Goal: Information Seeking & Learning: Find specific fact

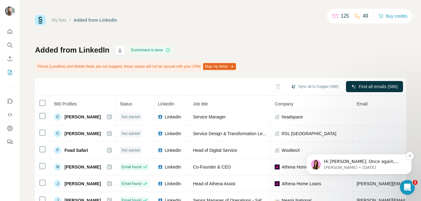
scroll to position [24, 0]
click at [382, 161] on span "Hi [PERSON_NAME]; Once again, please accept our sincere apologies for this inco…" at bounding box center [363, 192] width 78 height 67
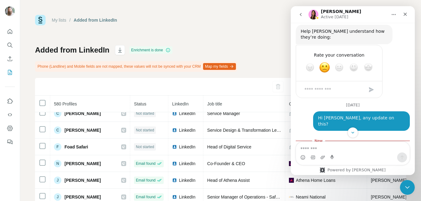
scroll to position [2258, 0]
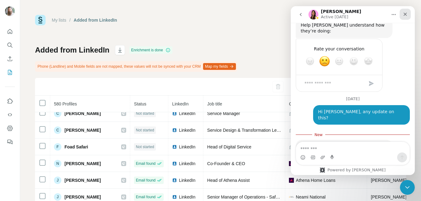
click at [408, 15] on div "Close" at bounding box center [404, 14] width 11 height 11
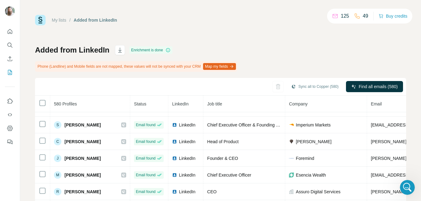
scroll to position [157, 0]
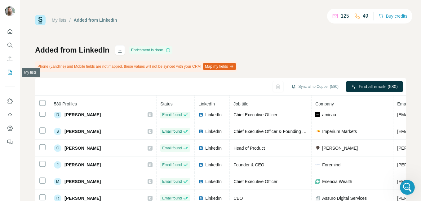
click at [8, 74] on icon "My lists" at bounding box center [10, 72] width 4 height 5
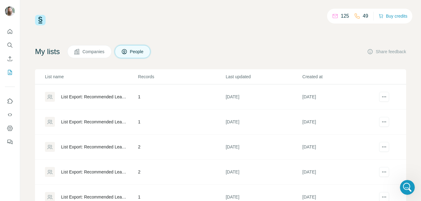
click at [127, 54] on icon at bounding box center [124, 52] width 6 height 6
click at [8, 128] on icon "Dashboard" at bounding box center [10, 129] width 6 height 6
click at [9, 71] on icon "My lists" at bounding box center [10, 72] width 6 height 6
click at [14, 48] on button "Search" at bounding box center [10, 45] width 10 height 11
click at [10, 48] on icon "Search" at bounding box center [10, 45] width 6 height 6
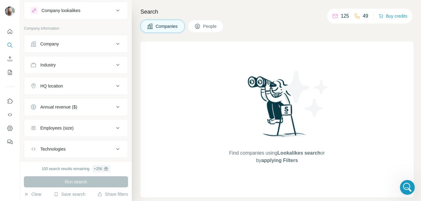
scroll to position [50, 0]
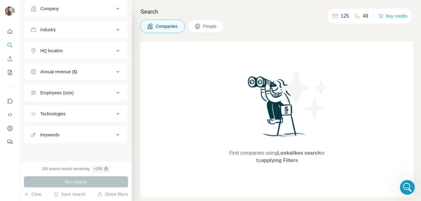
click at [79, 139] on button "Keywords" at bounding box center [76, 135] width 104 height 15
click at [74, 149] on input "text" at bounding box center [69, 150] width 79 height 11
paste input "**********"
type input "**********"
click at [113, 153] on icon "button" at bounding box center [116, 151] width 6 height 6
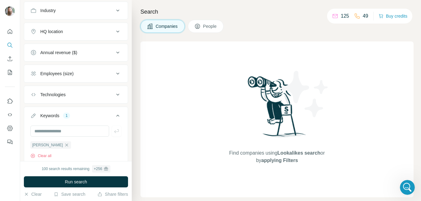
scroll to position [90, 0]
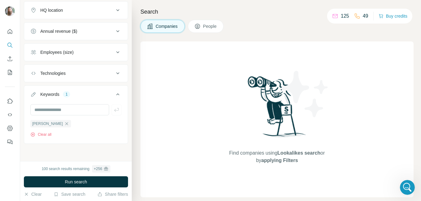
click at [208, 27] on span "People" at bounding box center [210, 26] width 14 height 6
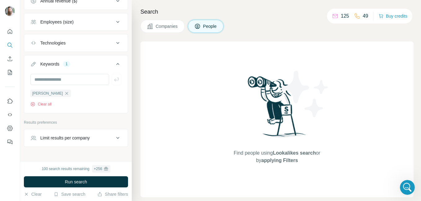
scroll to position [232, 0]
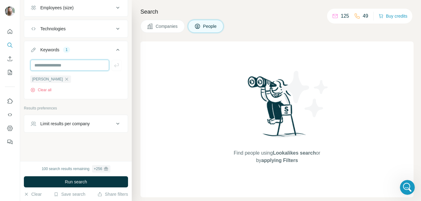
click at [84, 68] on input "text" at bounding box center [69, 65] width 79 height 11
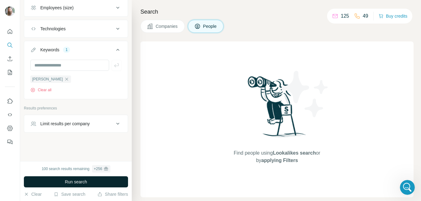
click at [84, 183] on span "Run search" at bounding box center [76, 182] width 22 height 6
